Goal: Find specific page/section

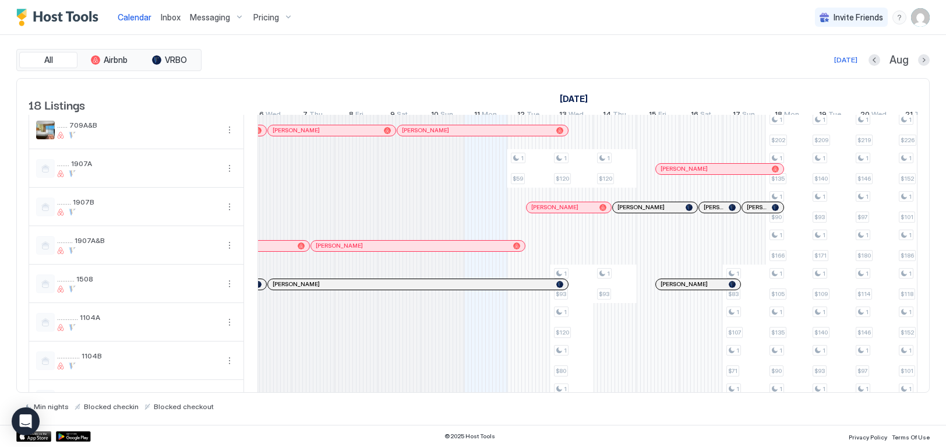
scroll to position [187, 0]
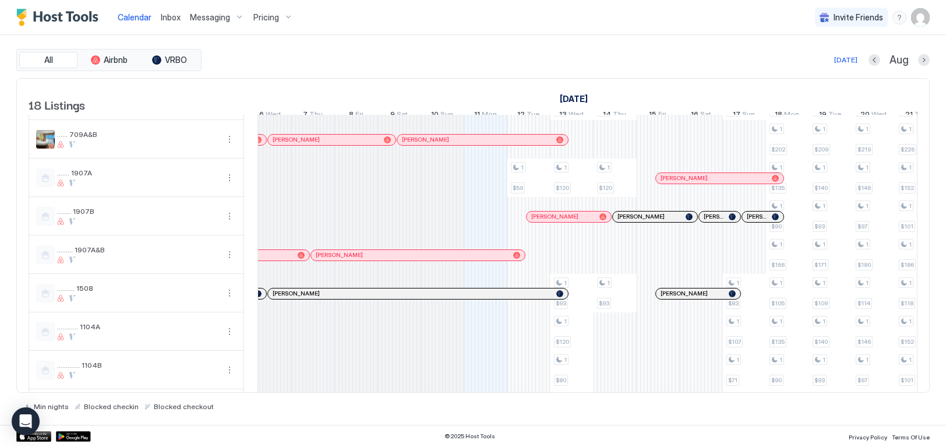
click at [713, 298] on div at bounding box center [717, 293] width 9 height 9
click at [705, 297] on div "[PERSON_NAME]" at bounding box center [691, 293] width 63 height 8
click at [696, 297] on span "[PERSON_NAME]" at bounding box center [683, 293] width 47 height 8
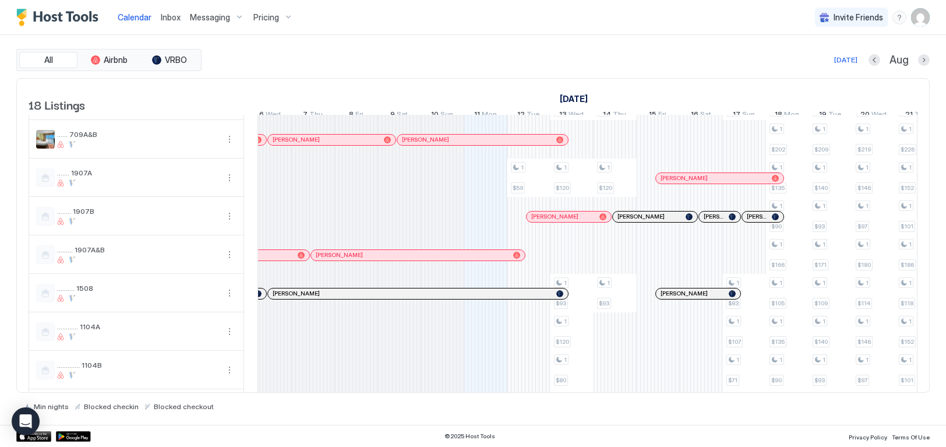
click at [668, 297] on span "[PERSON_NAME]" at bounding box center [683, 293] width 47 height 8
click at [678, 297] on span "[PERSON_NAME]" at bounding box center [683, 293] width 47 height 8
